Goal: Task Accomplishment & Management: Manage account settings

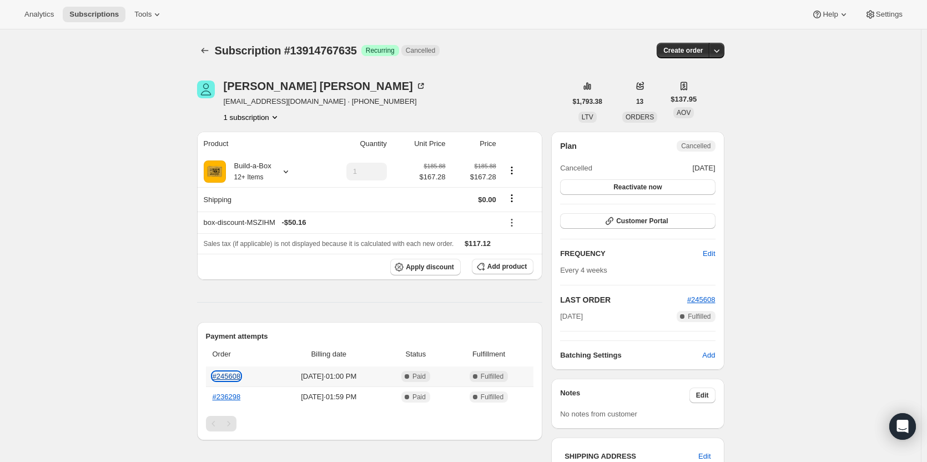
click at [232, 374] on link "#245608" at bounding box center [227, 376] width 28 height 8
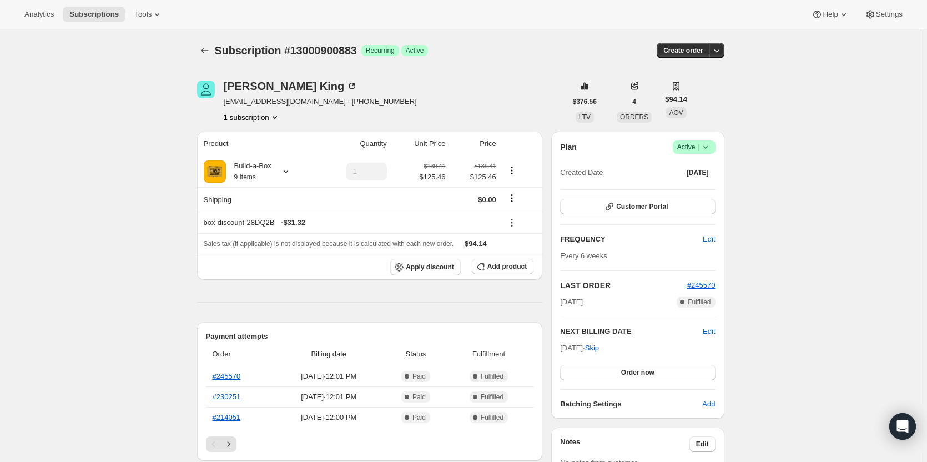
click at [708, 147] on icon at bounding box center [705, 147] width 11 height 11
click at [713, 191] on span "Cancel subscription" at bounding box center [697, 188] width 63 height 8
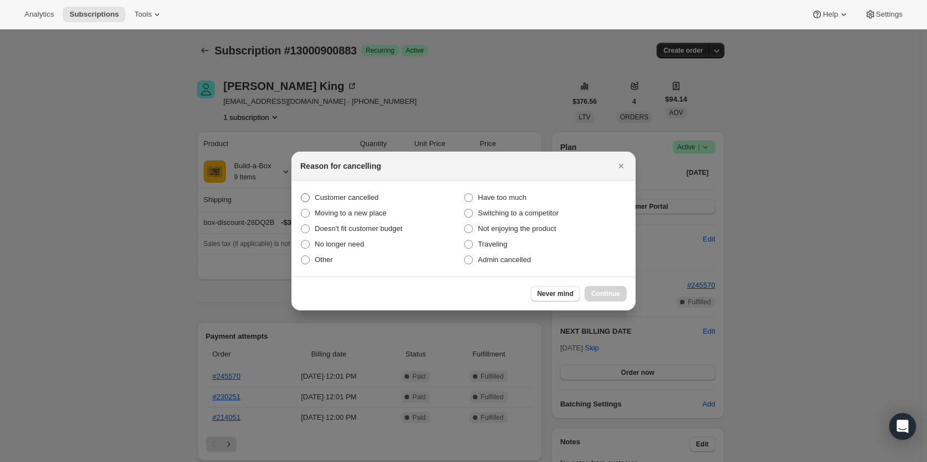
click at [371, 197] on span "Customer cancelled" at bounding box center [347, 197] width 64 height 8
click at [301, 194] on input "Customer cancelled" at bounding box center [301, 193] width 1 height 1
radio input "true"
click at [603, 287] on button "Continue" at bounding box center [606, 294] width 42 height 16
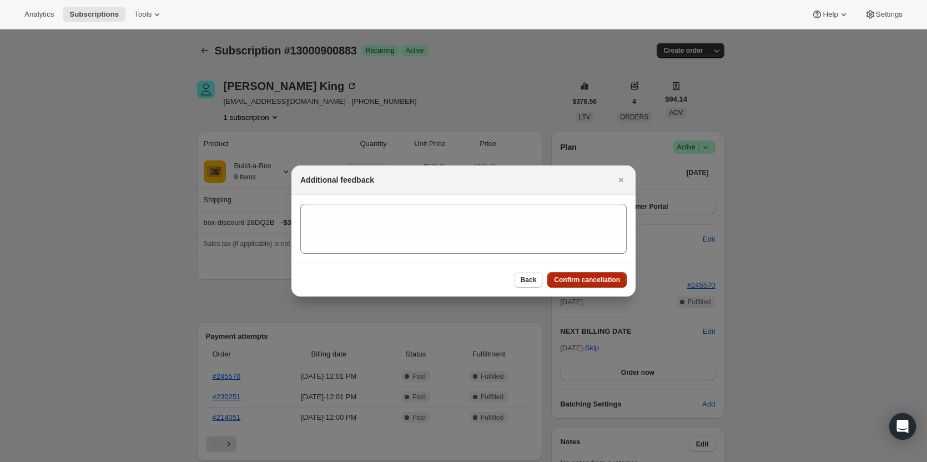
click at [600, 279] on span "Confirm cancellation" at bounding box center [587, 279] width 66 height 9
